Goal: Information Seeking & Learning: Find specific fact

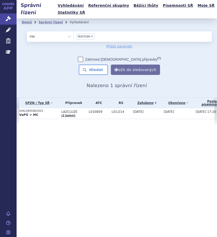
click at [91, 35] on span "×" at bounding box center [91, 36] width 3 height 3
click at [74, 35] on select "lazcluze" at bounding box center [74, 36] width 0 height 10
select select
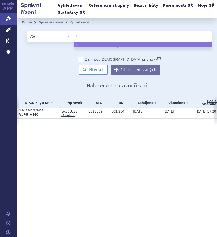
type input "ry"
type input "ryb"
type input "rybr"
type input "rybrev"
type input "rybreva"
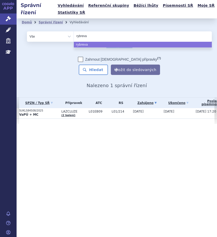
type input "rybrevan"
type input "[MEDICAL_DATA]"
select select "rybrevant"
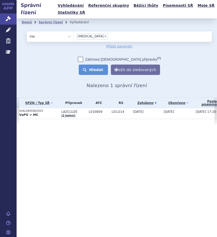
click at [97, 71] on button "Hledat" at bounding box center [93, 69] width 29 height 10
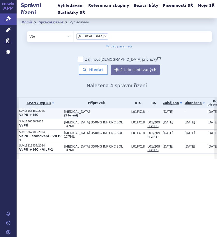
click at [91, 116] on td "RYBREVANT (2 balení)" at bounding box center [94, 113] width 67 height 11
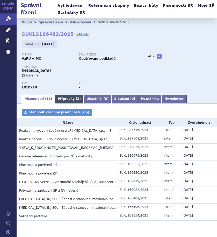
click at [65, 99] on link "Přípravky ( 2 )" at bounding box center [69, 99] width 29 height 9
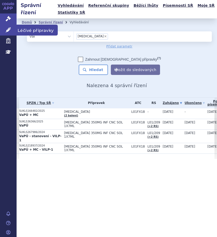
click at [25, 30] on span "Léčivé přípravky" at bounding box center [37, 30] width 41 height 11
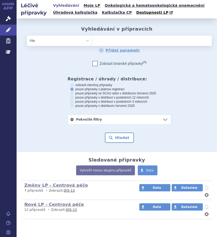
click at [119, 44] on ul at bounding box center [135, 39] width 87 height 8
click at [92, 44] on select at bounding box center [92, 40] width 0 height 10
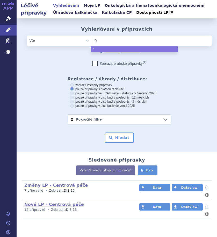
type input "ryb"
type input "rybr"
type input "rybre"
type input "rybreva"
type input "rybrevan"
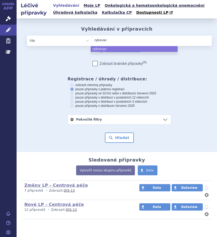
type input "rybrevant"
select select "[MEDICAL_DATA]"
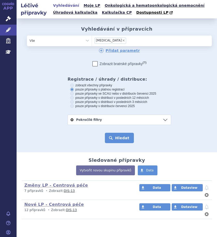
click at [116, 136] on button "Hledat" at bounding box center [119, 138] width 29 height 10
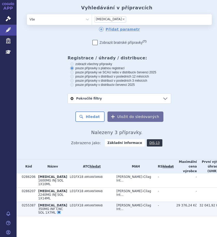
scroll to position [37, 0]
click at [97, 207] on td "L01FX18 AMIVANTAMAB" at bounding box center [90, 209] width 47 height 14
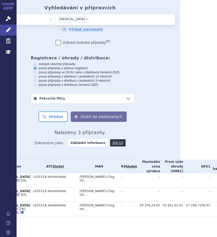
scroll to position [37, 45]
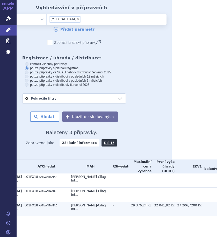
click at [175, 202] on td "27 206,7200 Kč" at bounding box center [188, 209] width 27 height 14
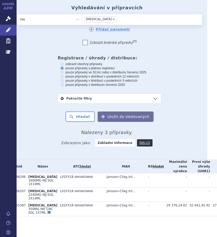
scroll to position [37, 0]
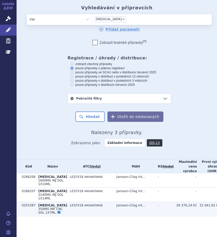
click at [79, 202] on td "L01FX18 AMIVANTAMAB" at bounding box center [90, 209] width 47 height 14
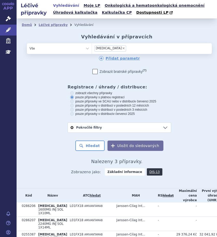
click at [122, 48] on span "×" at bounding box center [123, 48] width 3 height 3
click at [92, 48] on select "[MEDICAL_DATA]" at bounding box center [92, 48] width 0 height 10
select select
type input "la"
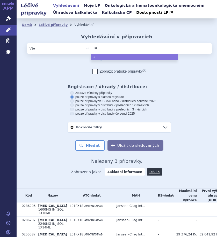
type input "laz"
type input "lazc"
type input "lazcl"
type input "lazclu"
type input "lazcluz"
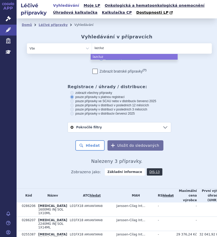
type input "lazcluze"
select select "lazcluze"
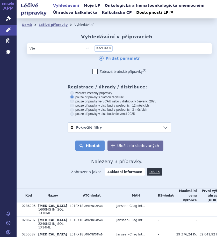
click at [93, 142] on button "Hledat" at bounding box center [89, 145] width 29 height 10
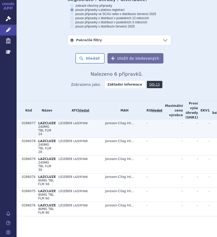
scroll to position [91, 0]
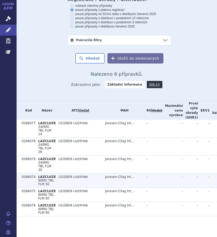
click at [48, 175] on span "LAZCLUZE" at bounding box center [47, 177] width 18 height 4
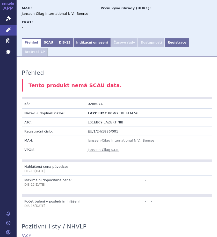
scroll to position [78, 0]
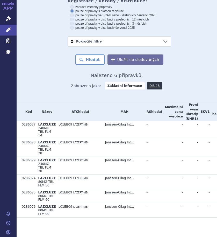
scroll to position [91, 0]
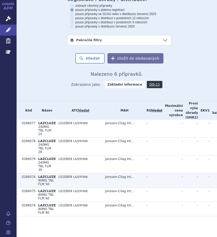
click at [62, 177] on td "L01EB09 LAZERTINIB" at bounding box center [79, 180] width 47 height 14
